Goal: Task Accomplishment & Management: Manage account settings

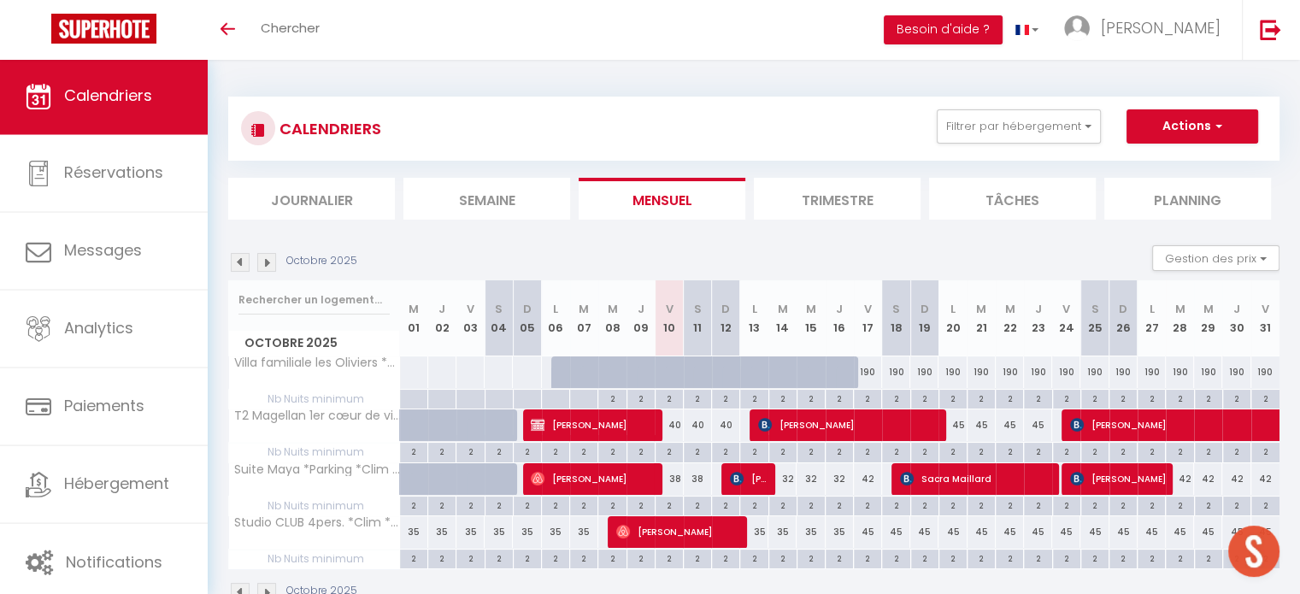
click at [728, 371] on div at bounding box center [736, 382] width 28 height 32
select select "1"
type input "Dim 12 Octobre 2025"
type input "Lun 13 Octobre 2025"
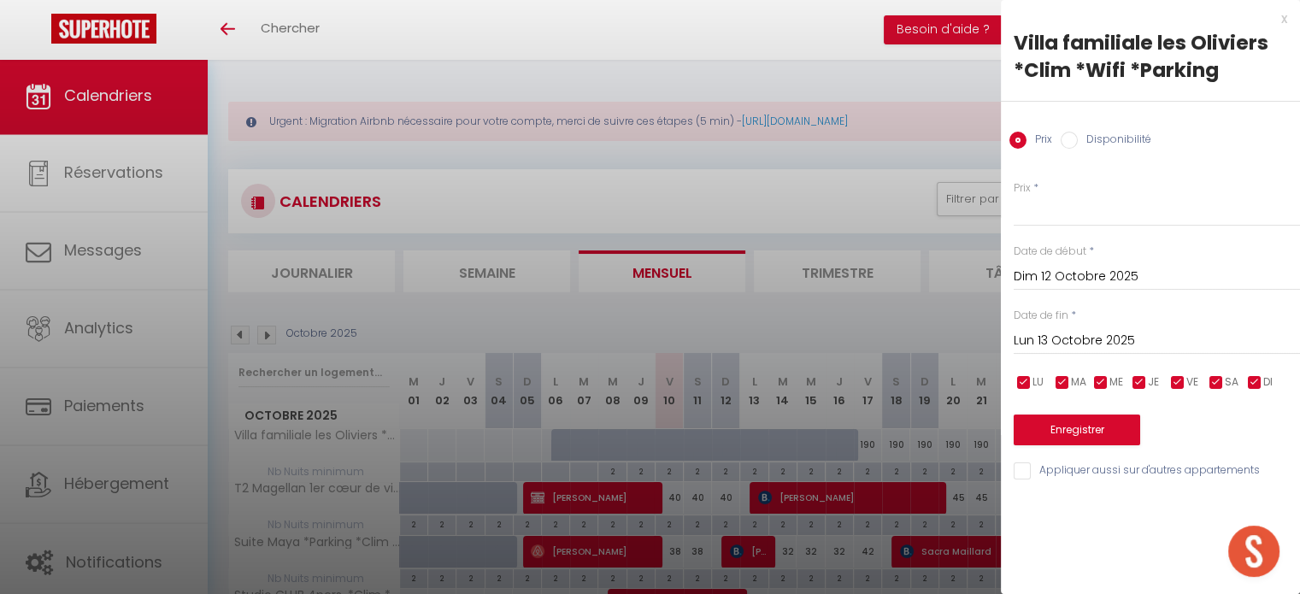
click at [1091, 138] on label "Disponibilité" at bounding box center [1115, 141] width 74 height 19
click at [1078, 138] on input "Disponibilité" at bounding box center [1069, 140] width 17 height 17
radio input "true"
click at [1091, 138] on label "Disponibilité" at bounding box center [1115, 141] width 74 height 19
click at [1078, 138] on input "Disponibilité" at bounding box center [1069, 140] width 17 height 17
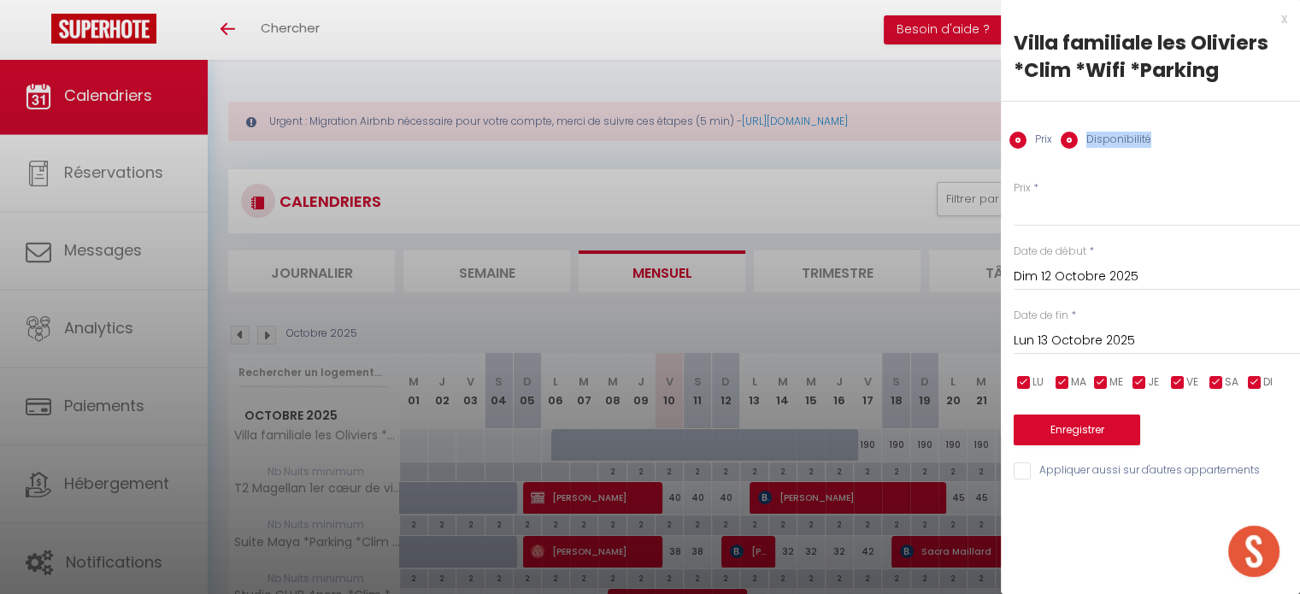
radio input "false"
click at [1073, 339] on input "Lun 13 Octobre 2025" at bounding box center [1157, 343] width 286 height 22
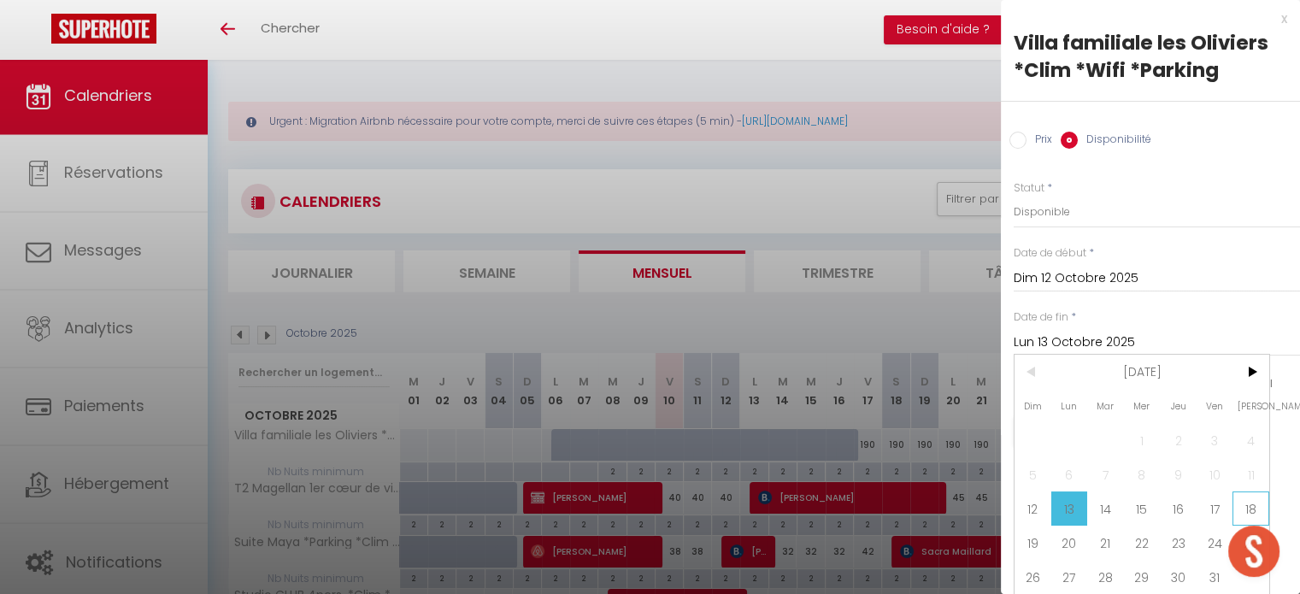
click at [1244, 509] on span "18" at bounding box center [1251, 509] width 37 height 34
type input "Sam 18 Octobre 2025"
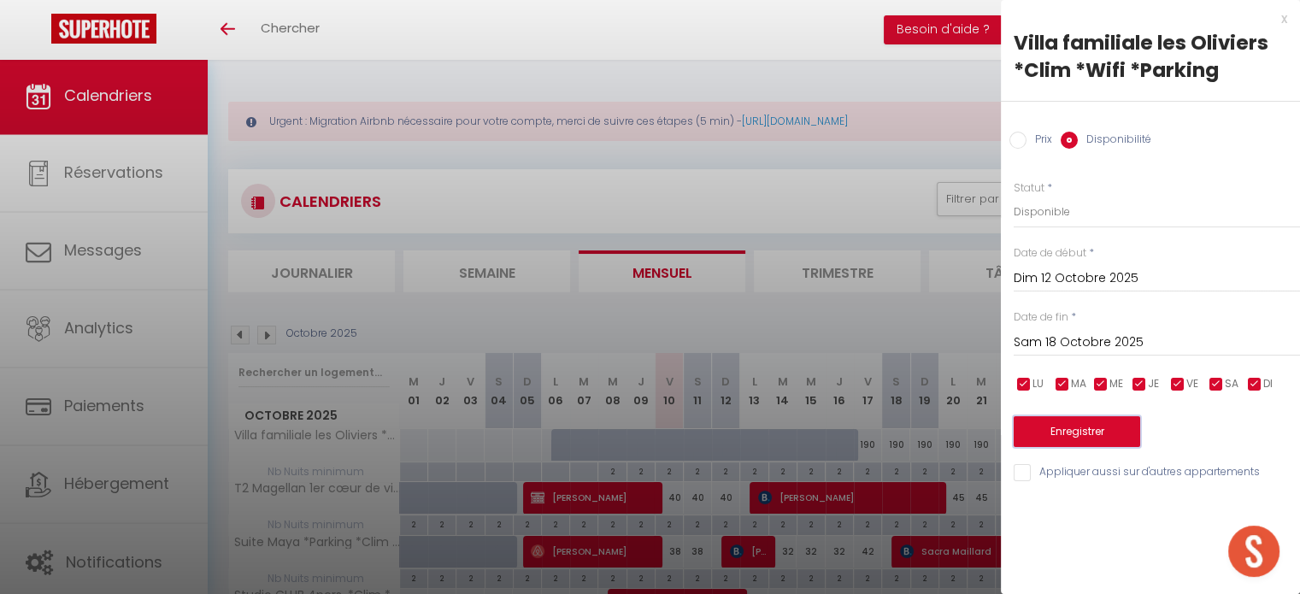
click at [1071, 427] on button "Enregistrer" at bounding box center [1077, 431] width 127 height 31
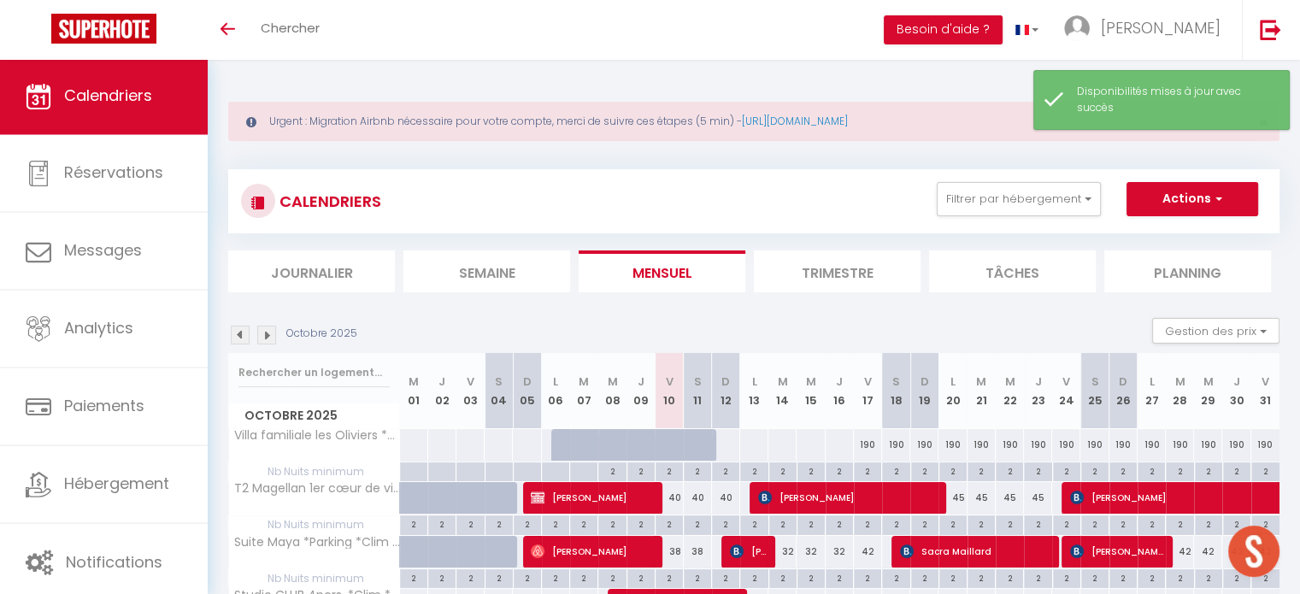
click at [727, 445] on div at bounding box center [725, 445] width 29 height 32
select select "1"
type input "Dim 12 Octobre 2025"
type input "Lun 13 Octobre 2025"
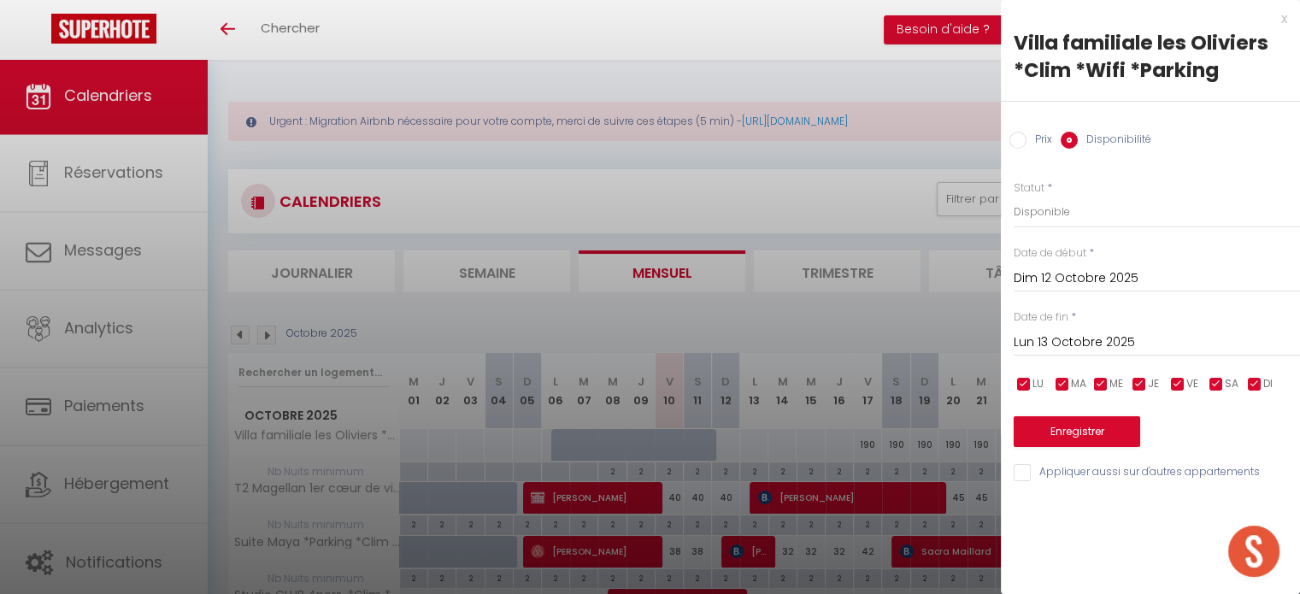
click at [1039, 139] on label "Prix" at bounding box center [1040, 141] width 26 height 19
click at [1027, 139] on input "Prix" at bounding box center [1018, 140] width 17 height 17
radio input "true"
radio input "false"
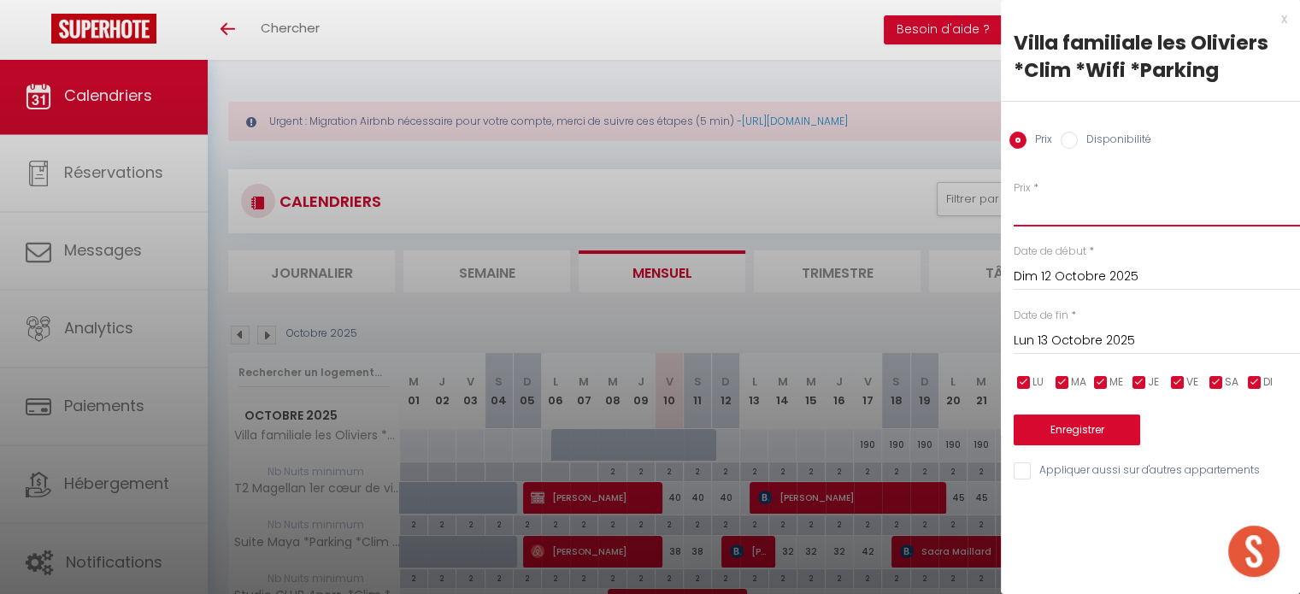
click at [1036, 215] on input "Prix" at bounding box center [1157, 211] width 286 height 31
type input "140"
drag, startPoint x: 1063, startPoint y: 338, endPoint x: 1074, endPoint y: 339, distance: 10.4
click at [1063, 338] on input "Lun 13 Octobre 2025" at bounding box center [1157, 341] width 286 height 22
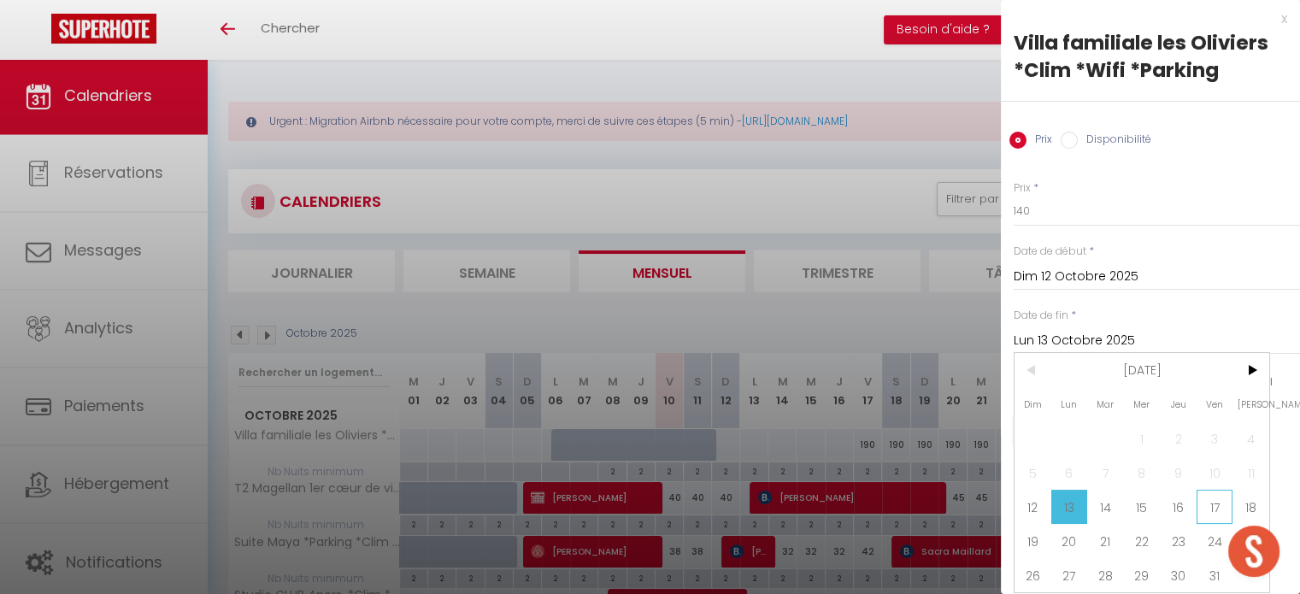
click at [1226, 506] on span "17" at bounding box center [1215, 507] width 37 height 34
type input "Ven 17 Octobre 2025"
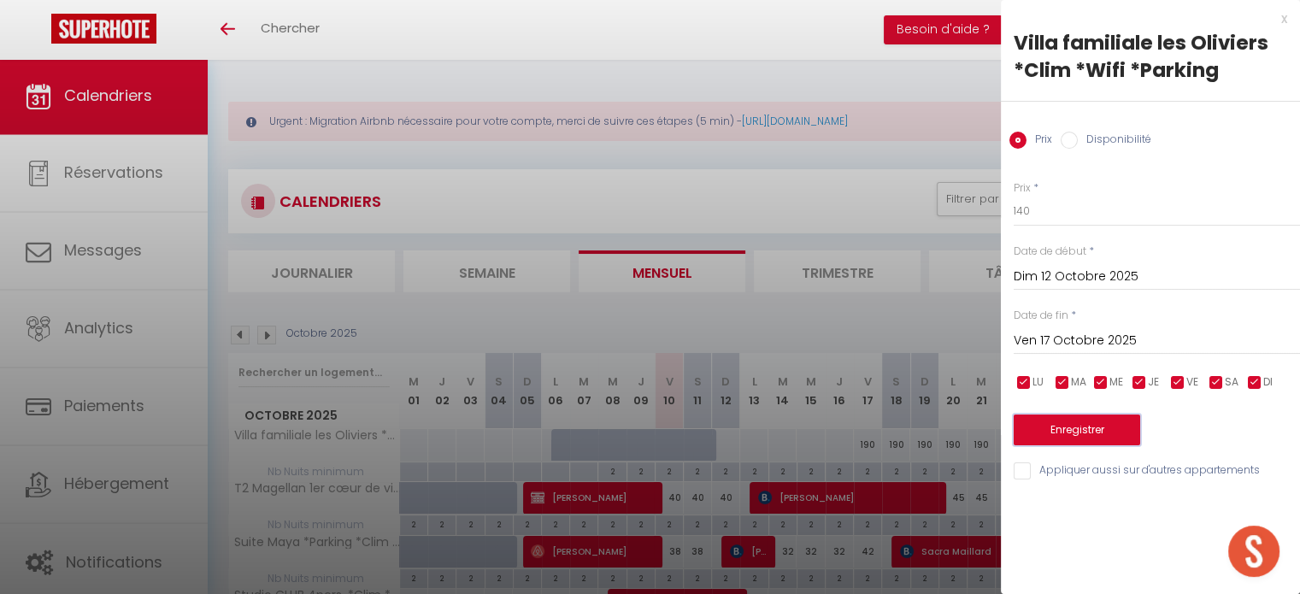
click at [1108, 415] on button "Enregistrer" at bounding box center [1077, 430] width 127 height 31
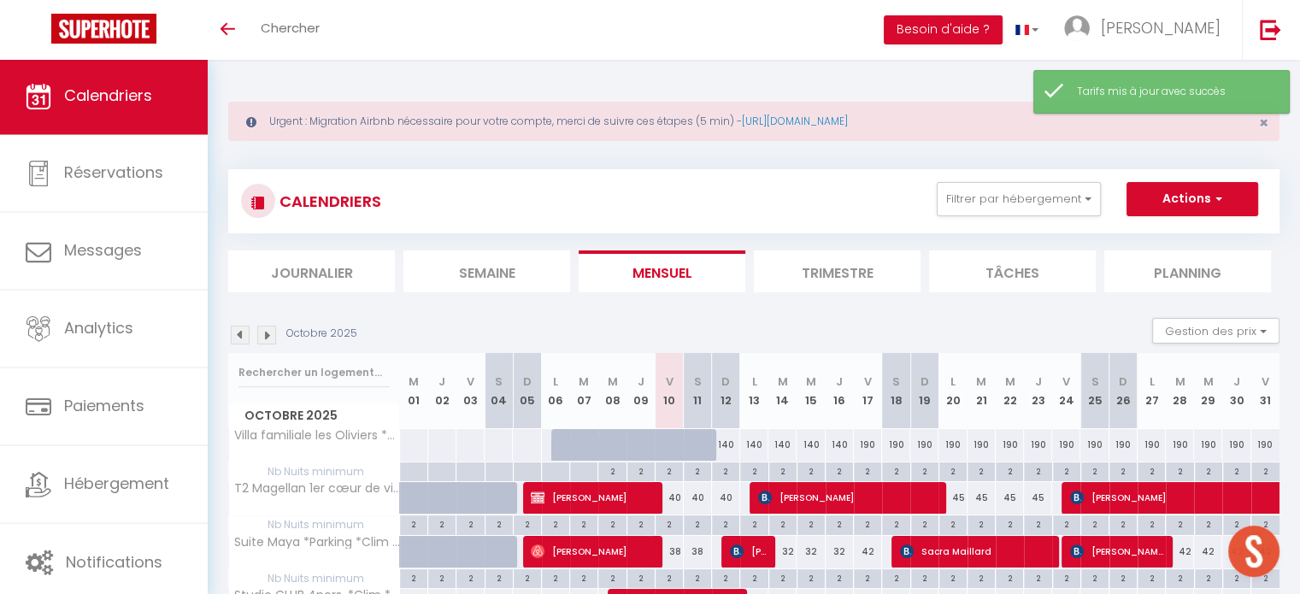
click at [869, 444] on div "190" at bounding box center [868, 445] width 28 height 32
type input "190"
type input "Ven 17 Octobre 2025"
type input "Sam 18 Octobre 2025"
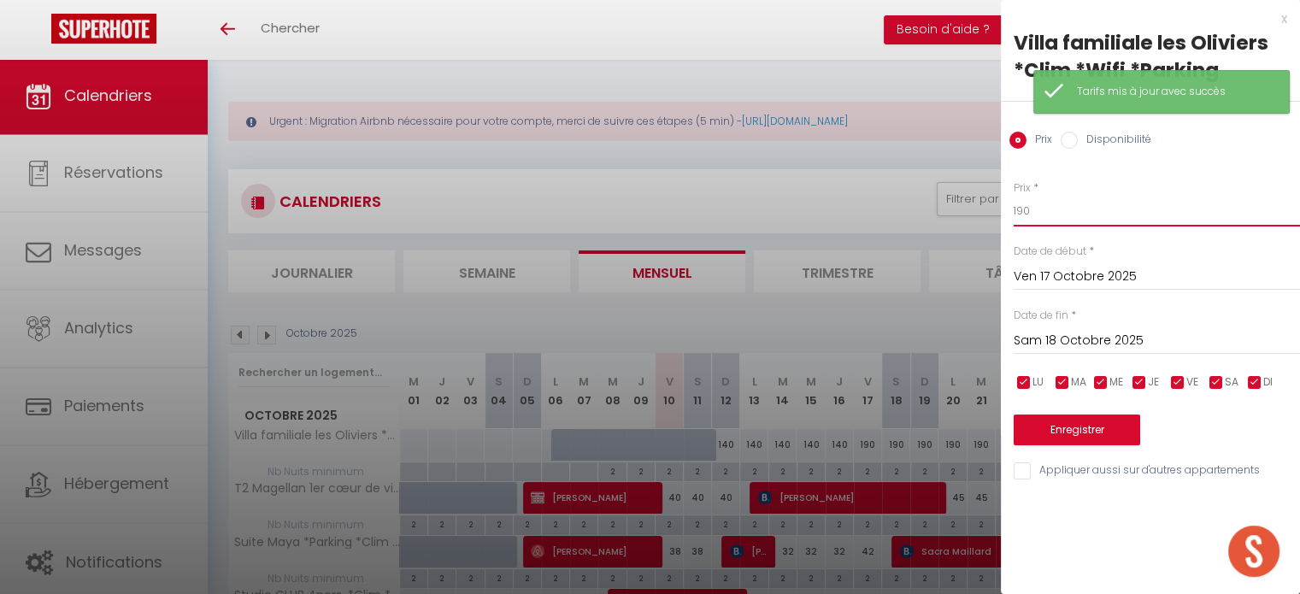
click at [1091, 221] on input "190" at bounding box center [1157, 211] width 286 height 31
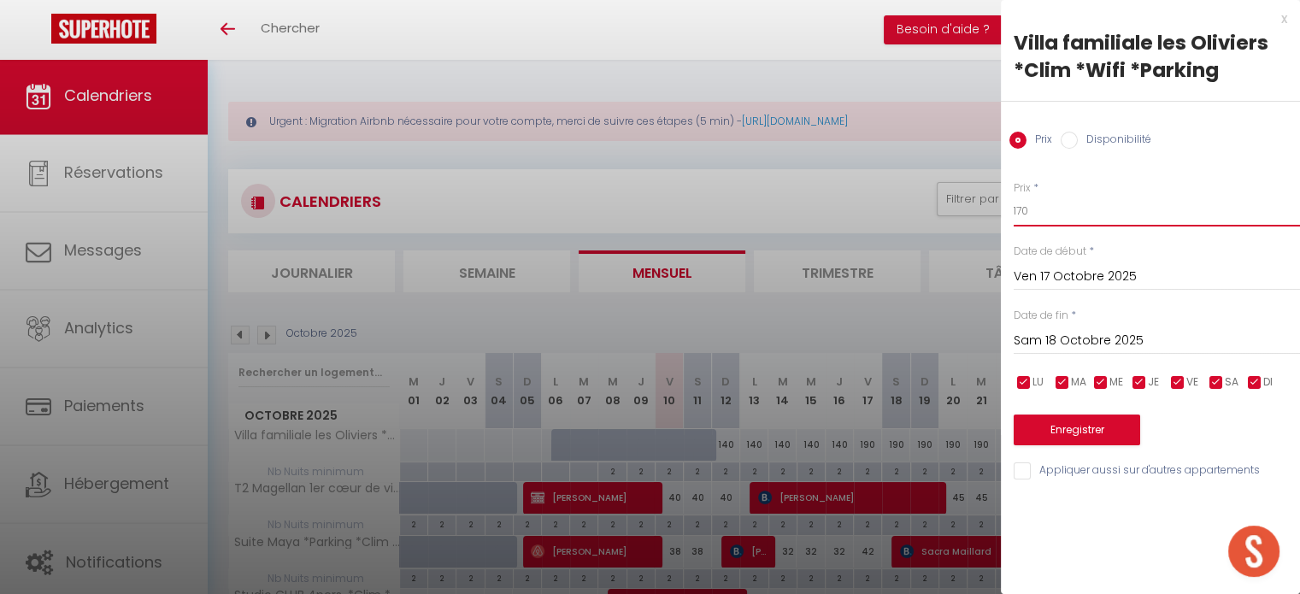
type input "170"
click at [1075, 316] on span "*" at bounding box center [1073, 315] width 5 height 15
click at [1059, 351] on div "[DATE] < [DATE] > Dim Lun Mar Mer Jeu Ven Sam 1 2 3 4 5 6 7 8 9 10 11 12 13 14 …" at bounding box center [1157, 339] width 286 height 31
click at [1080, 338] on input "Sam 18 Octobre 2025" at bounding box center [1157, 341] width 286 height 22
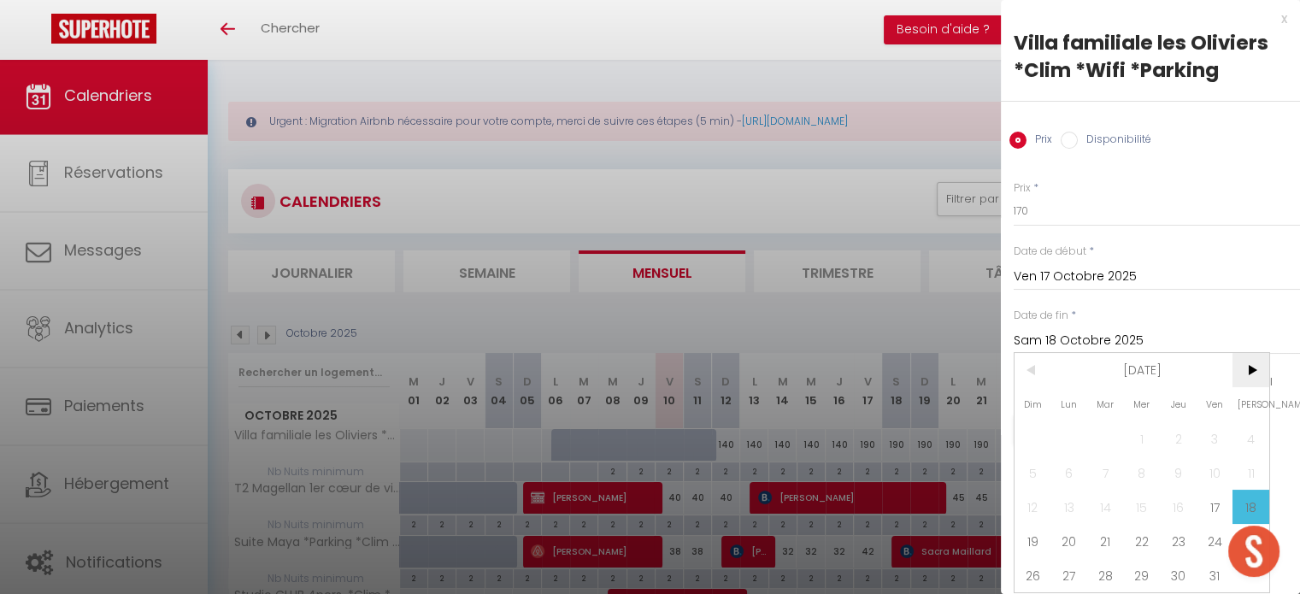
click at [1241, 363] on span ">" at bounding box center [1251, 370] width 37 height 34
click at [1038, 465] on span "2" at bounding box center [1033, 473] width 37 height 34
type input "Dim 02 Novembre 2025"
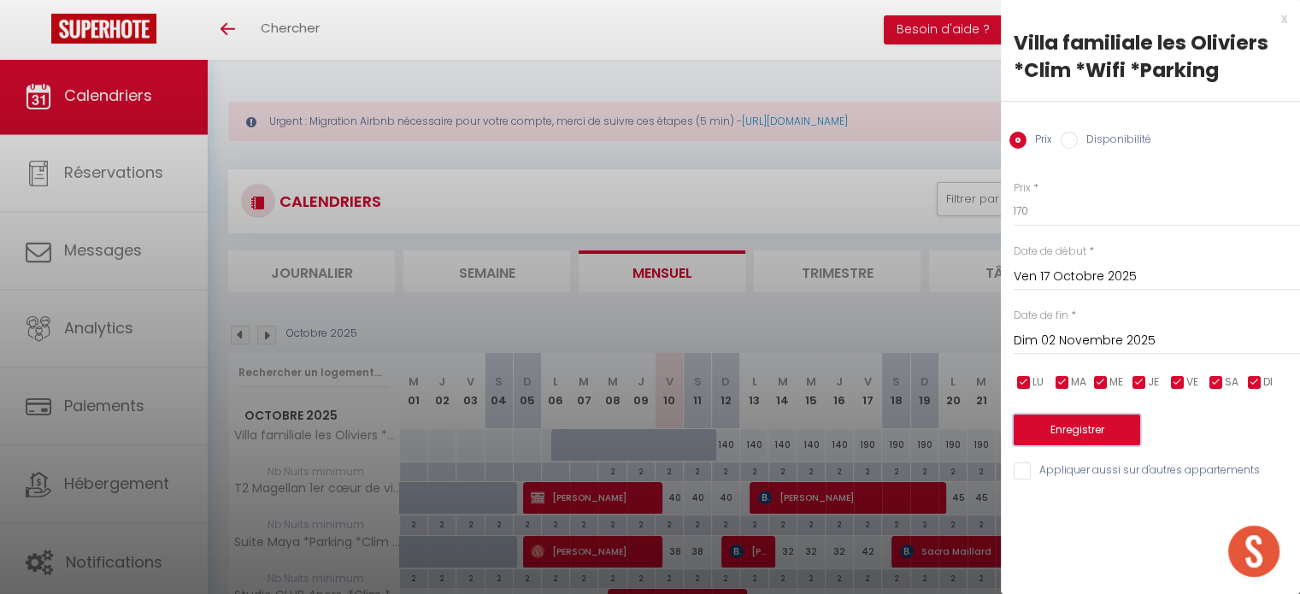
click at [1040, 434] on button "Enregistrer" at bounding box center [1077, 430] width 127 height 31
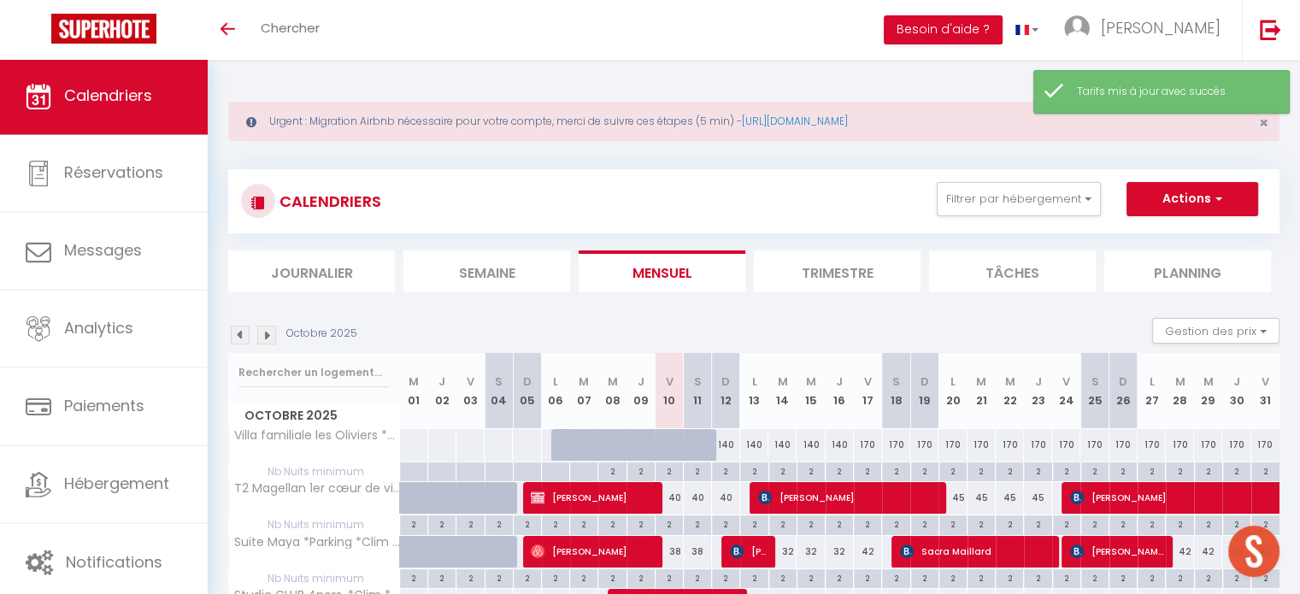
click at [267, 333] on img at bounding box center [266, 335] width 19 height 19
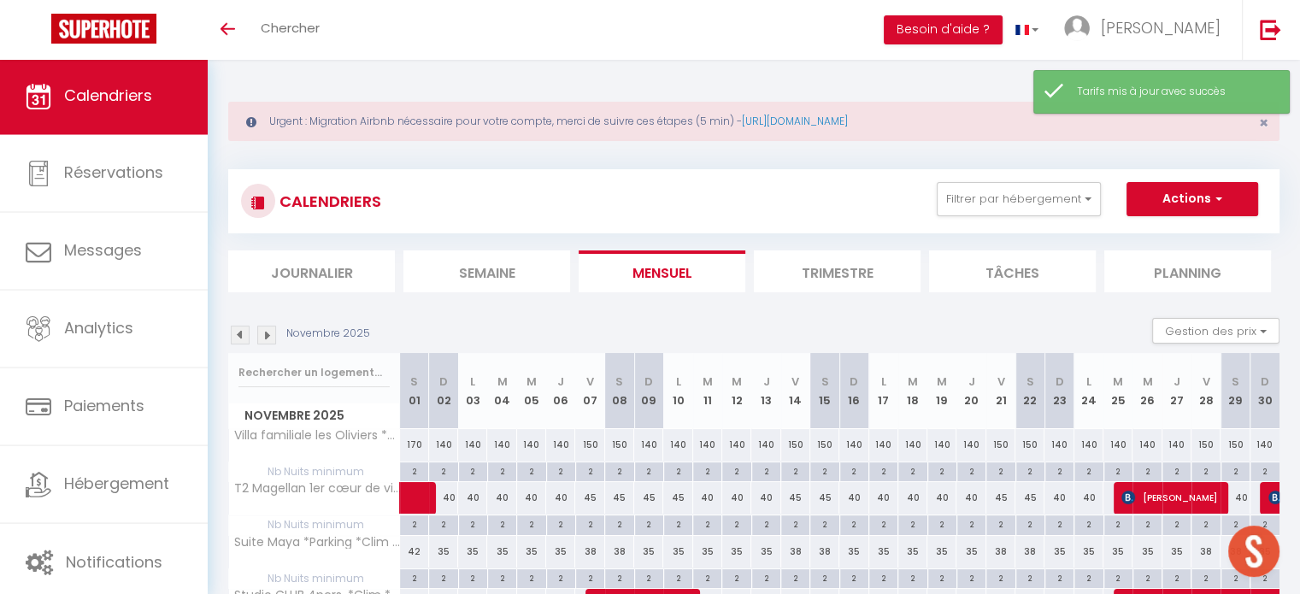
click at [243, 334] on img at bounding box center [240, 335] width 19 height 19
